Goal: Information Seeking & Learning: Find contact information

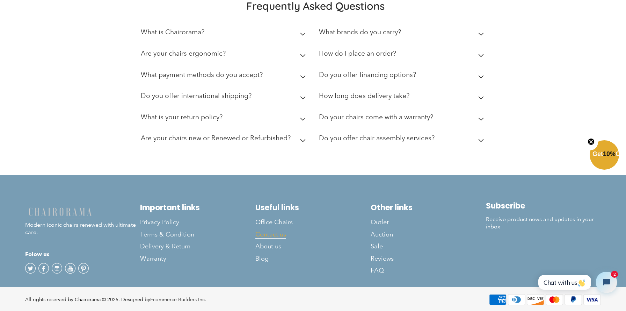
click at [273, 235] on span "Contact us" at bounding box center [270, 234] width 31 height 8
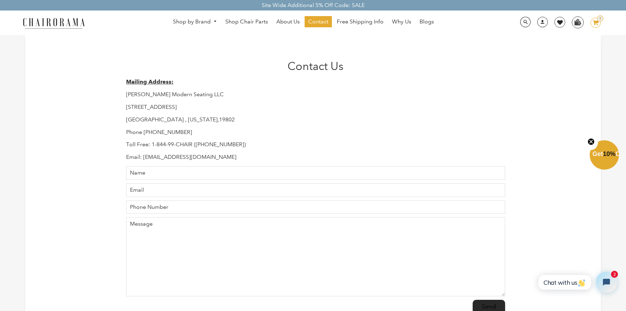
click at [48, 126] on div "Contact Us Mailing Address: Hudson Modern Seating LLC 1245 E 16 th Street Wilmi…" at bounding box center [313, 188] width 576 height 306
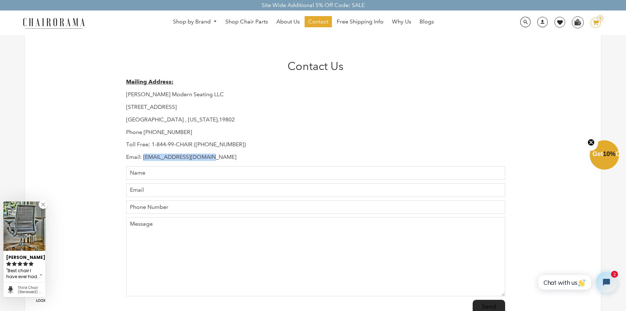
copy p "Support@chairorama.com"
drag, startPoint x: 215, startPoint y: 158, endPoint x: 144, endPoint y: 158, distance: 71.6
click at [144, 158] on p "Email: Support@chairorama.com" at bounding box center [315, 156] width 379 height 7
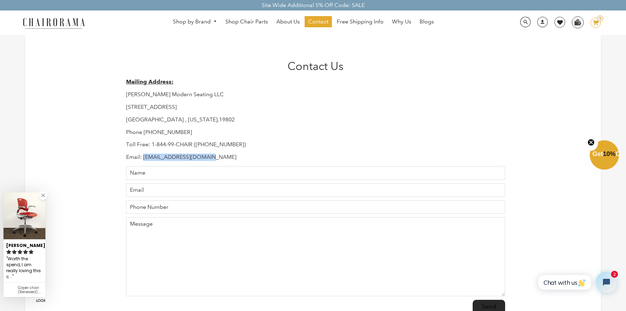
click at [161, 142] on p "Toll Free: 1-844-99-CHAIR (1-844-992-4247)" at bounding box center [315, 144] width 379 height 7
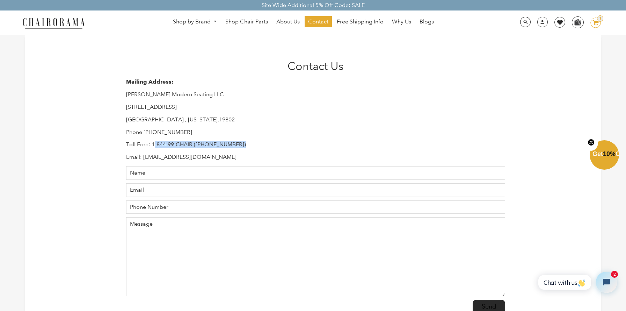
copy p "-844-99-CHAIR (1-844-992-4247)"
drag, startPoint x: 153, startPoint y: 145, endPoint x: 253, endPoint y: 142, distance: 99.3
click at [253, 142] on p "Toll Free: 1-844-99-CHAIR (1-844-992-4247)" at bounding box center [315, 144] width 379 height 7
click at [156, 146] on p "Toll Free: 1-844-99-CHAIR (1-844-992-4247)" at bounding box center [315, 144] width 379 height 7
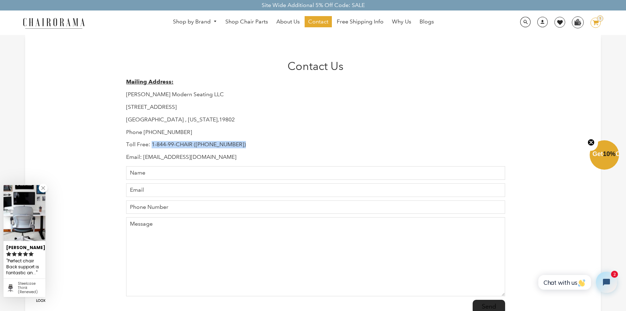
copy p "1-844-99-CHAIR (1-844-992-4247)"
drag, startPoint x: 153, startPoint y: 145, endPoint x: 244, endPoint y: 144, distance: 91.2
click at [244, 144] on p "Toll Free: 1-844-99-CHAIR (1-844-992-4247)" at bounding box center [315, 144] width 379 height 7
click at [189, 131] on p "Phone 302-544-5800" at bounding box center [315, 132] width 379 height 7
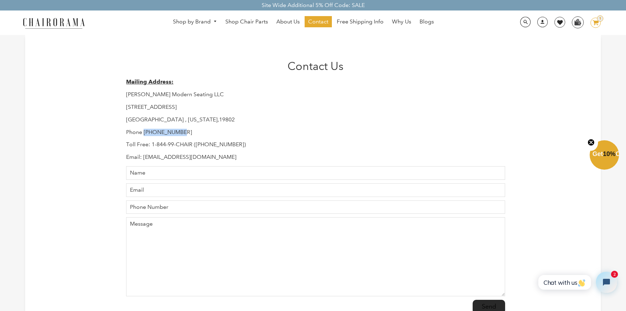
drag, startPoint x: 186, startPoint y: 131, endPoint x: 145, endPoint y: 132, distance: 40.9
click at [145, 132] on p "Phone 302-544-5800" at bounding box center [315, 132] width 379 height 7
copy p "302-544-5800"
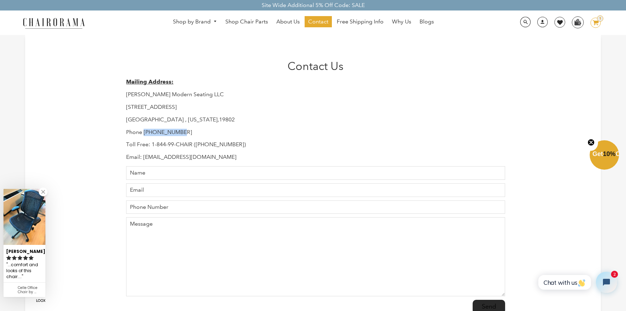
click at [408, 124] on div "Mailing Address: Hudson Modern Seating LLC 1245 E 16 th Street Wilmington , Del…" at bounding box center [315, 119] width 379 height 82
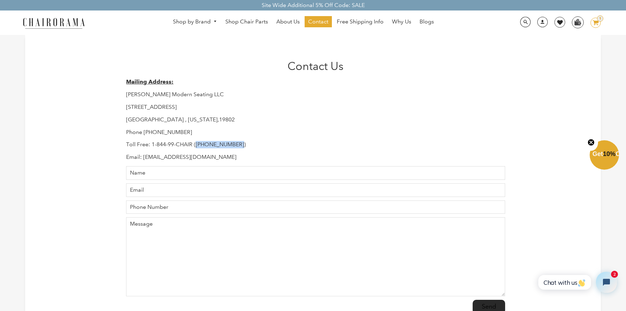
copy p "1-844-992-4247"
drag, startPoint x: 197, startPoint y: 145, endPoint x: 237, endPoint y: 147, distance: 39.9
click at [237, 147] on p "Toll Free: 1-844-99-CHAIR (1-844-992-4247)" at bounding box center [315, 144] width 379 height 7
